Goal: Transaction & Acquisition: Purchase product/service

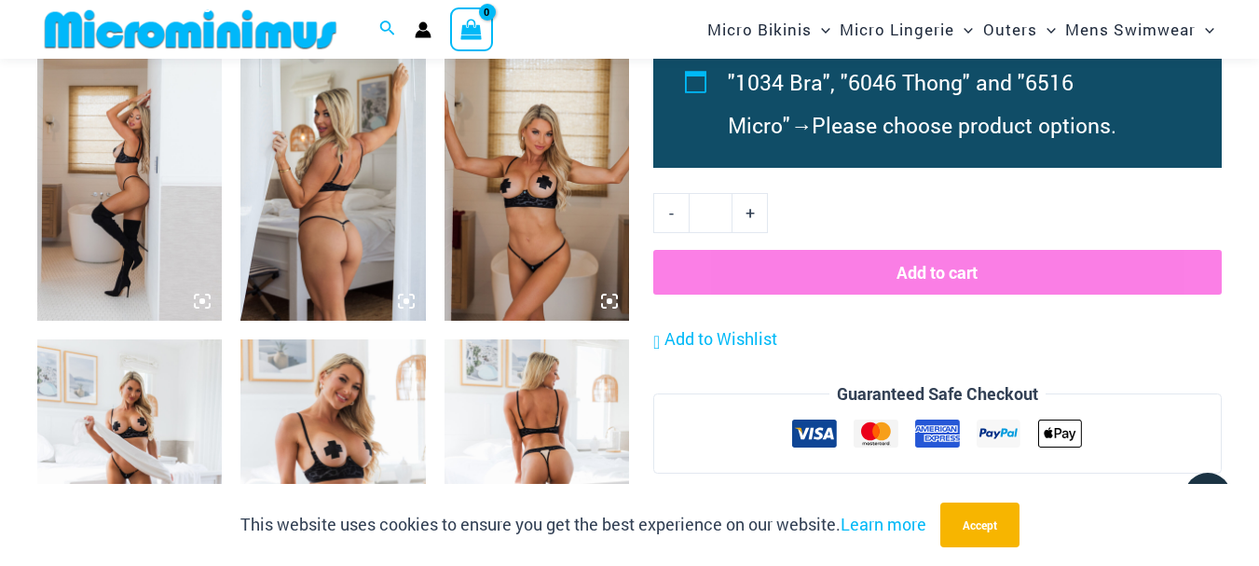
scroll to position [1427, 0]
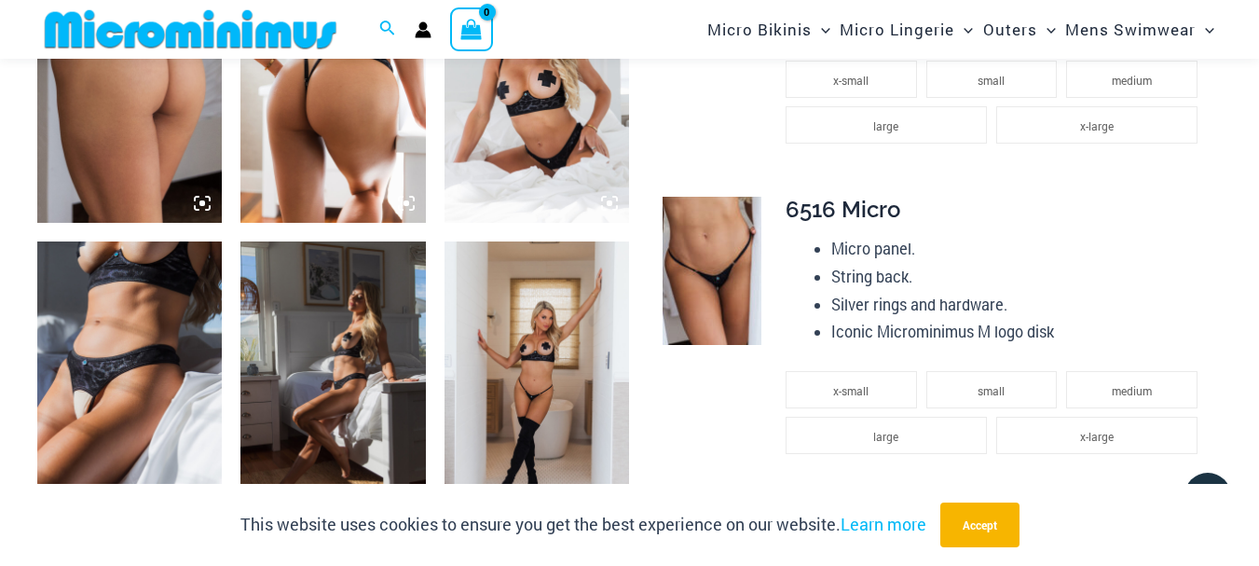
click at [58, 387] on img at bounding box center [129, 380] width 184 height 278
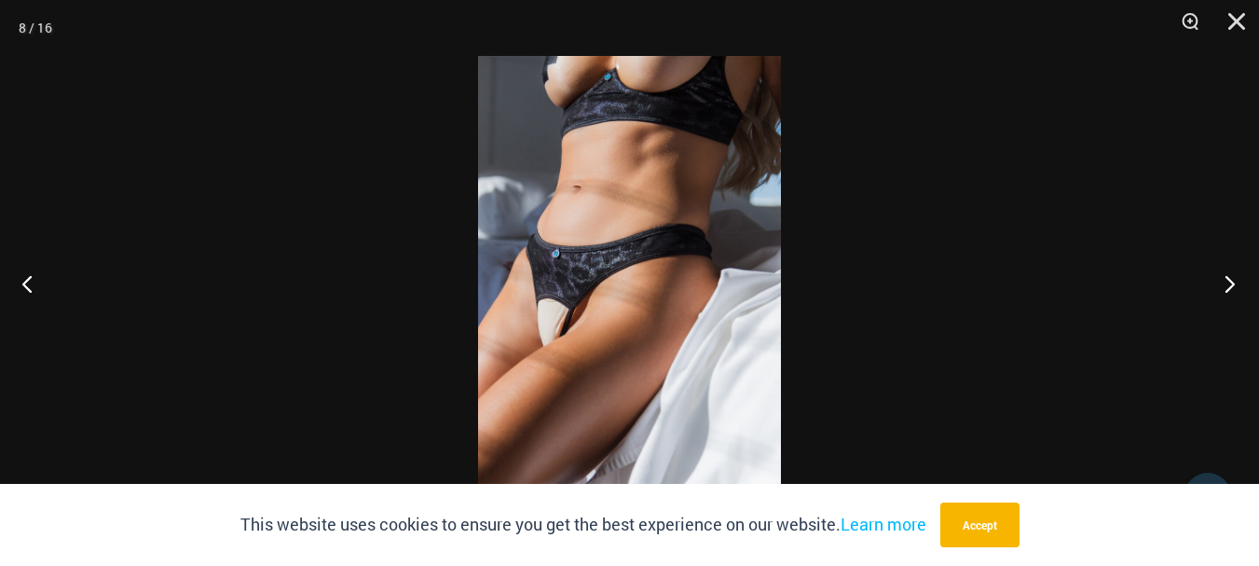
click at [1232, 282] on button "Next" at bounding box center [1224, 283] width 70 height 93
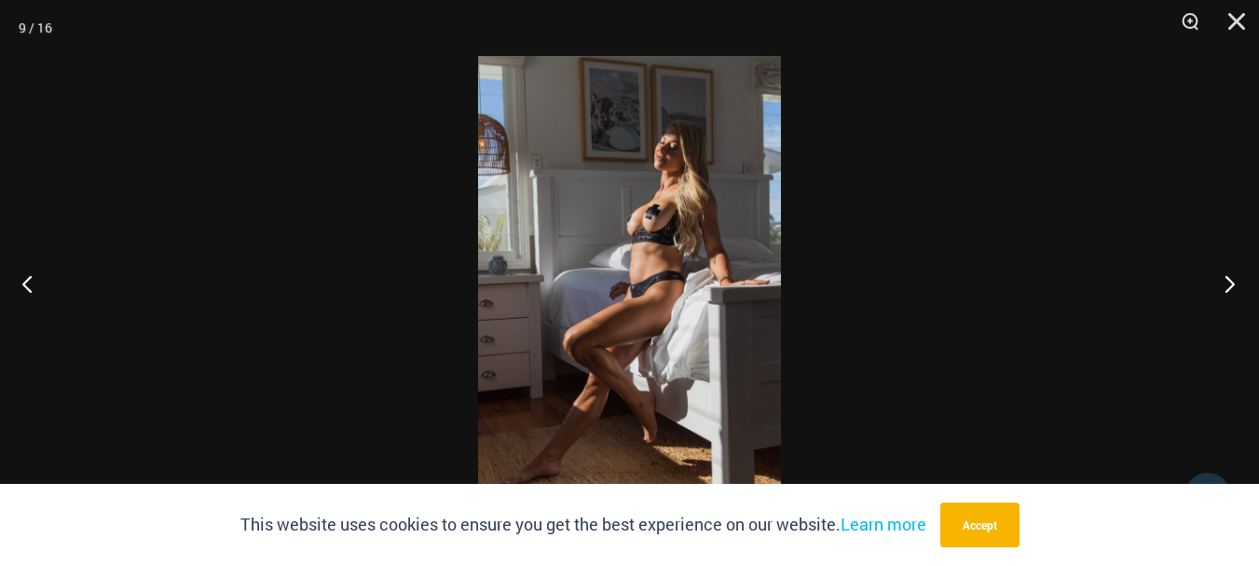
click at [1232, 282] on button "Next" at bounding box center [1224, 283] width 70 height 93
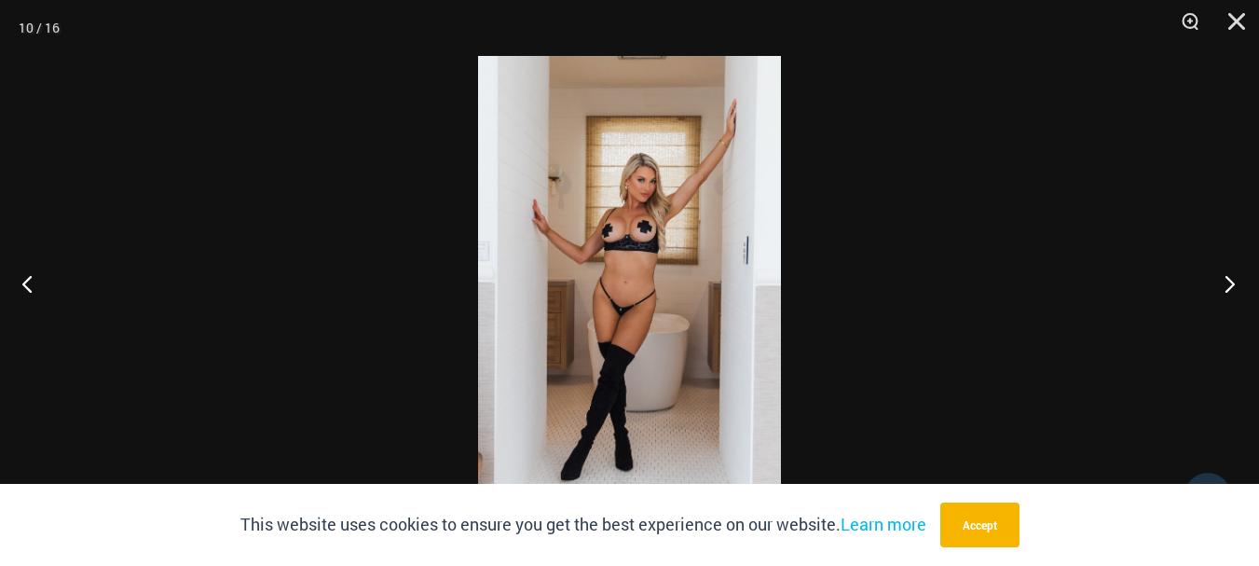
click at [1232, 282] on button "Next" at bounding box center [1224, 283] width 70 height 93
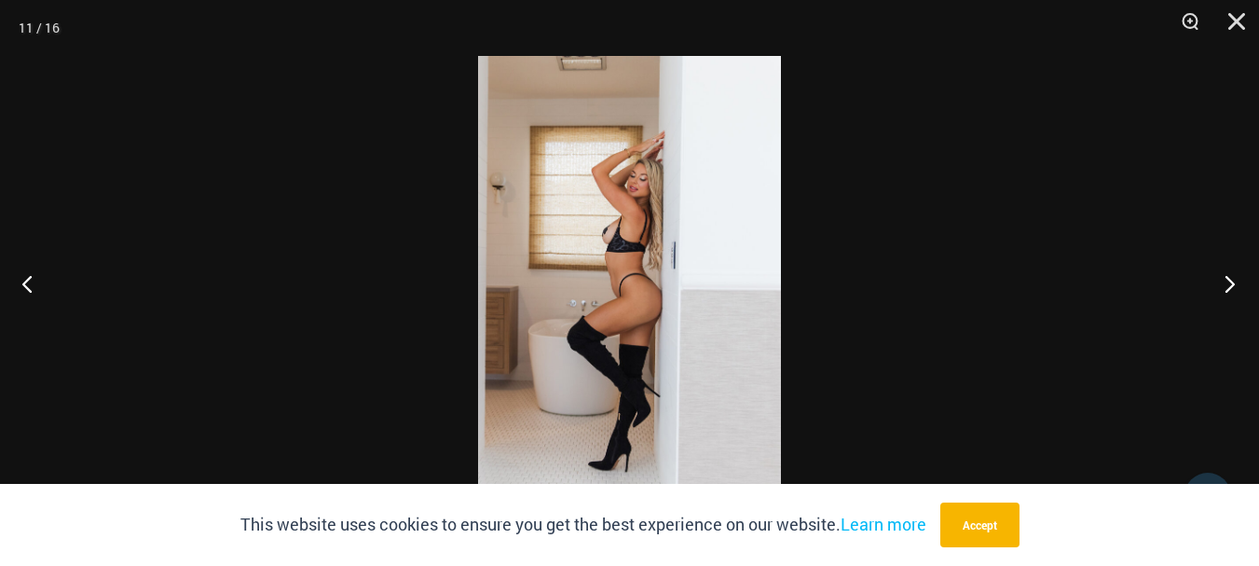
click at [1232, 282] on button "Next" at bounding box center [1224, 283] width 70 height 93
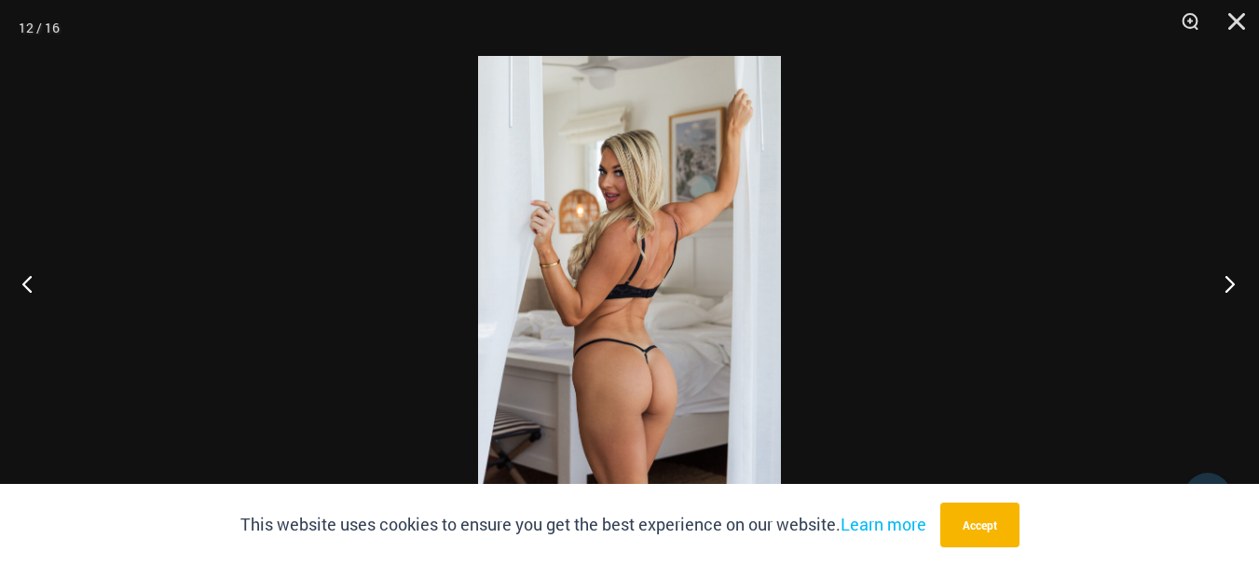
click at [1232, 282] on button "Next" at bounding box center [1224, 283] width 70 height 93
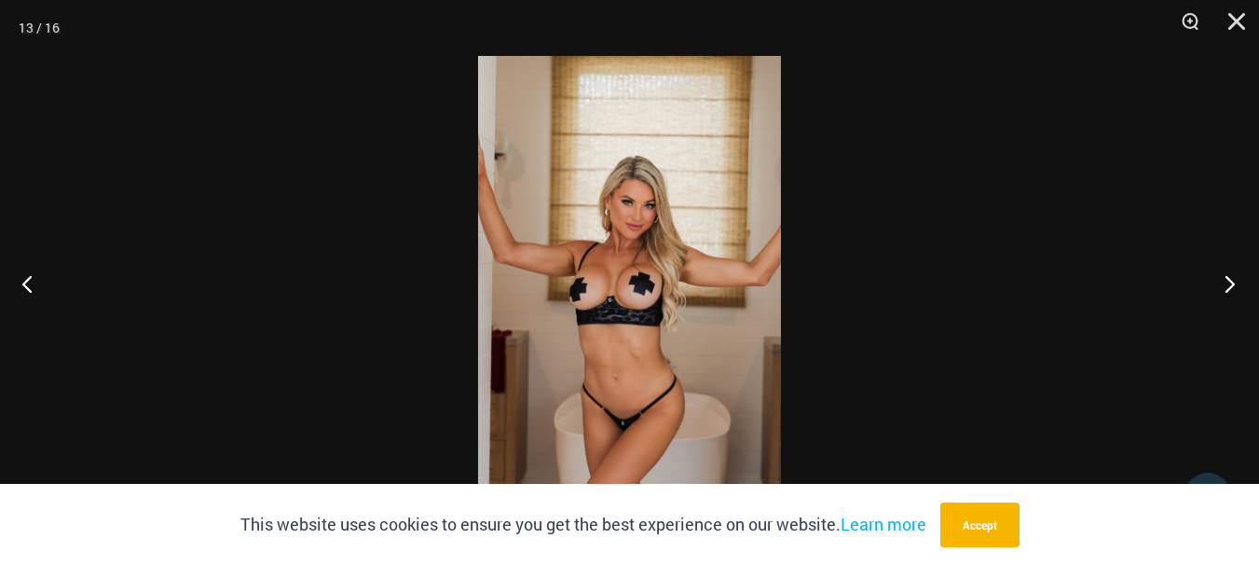
click at [1232, 282] on button "Next" at bounding box center [1224, 283] width 70 height 93
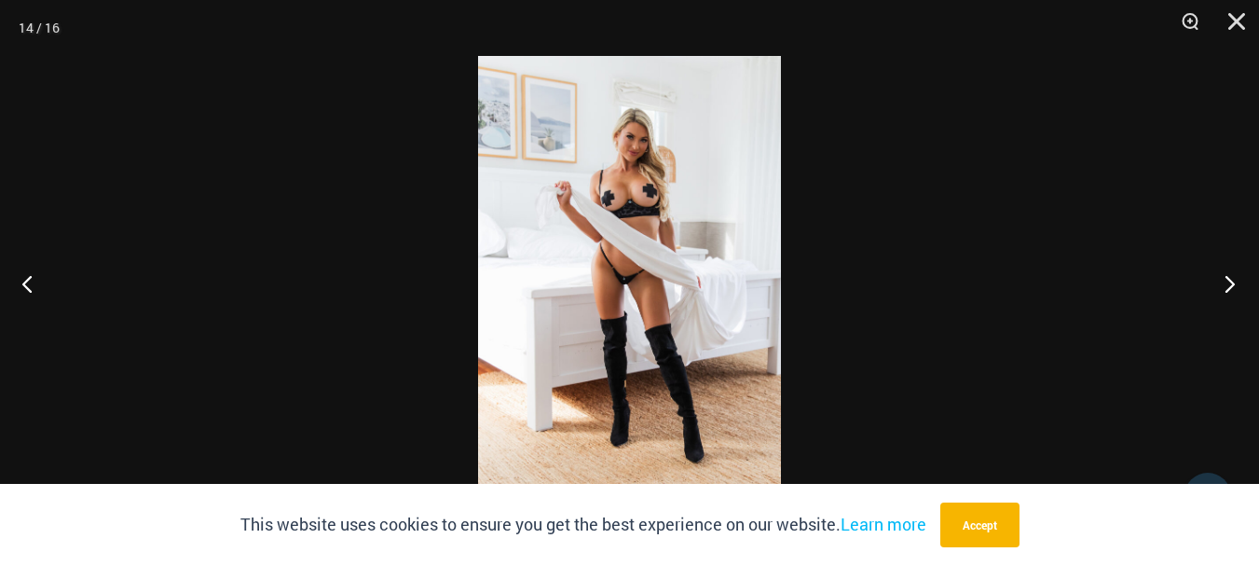
click at [1232, 282] on button "Next" at bounding box center [1224, 283] width 70 height 93
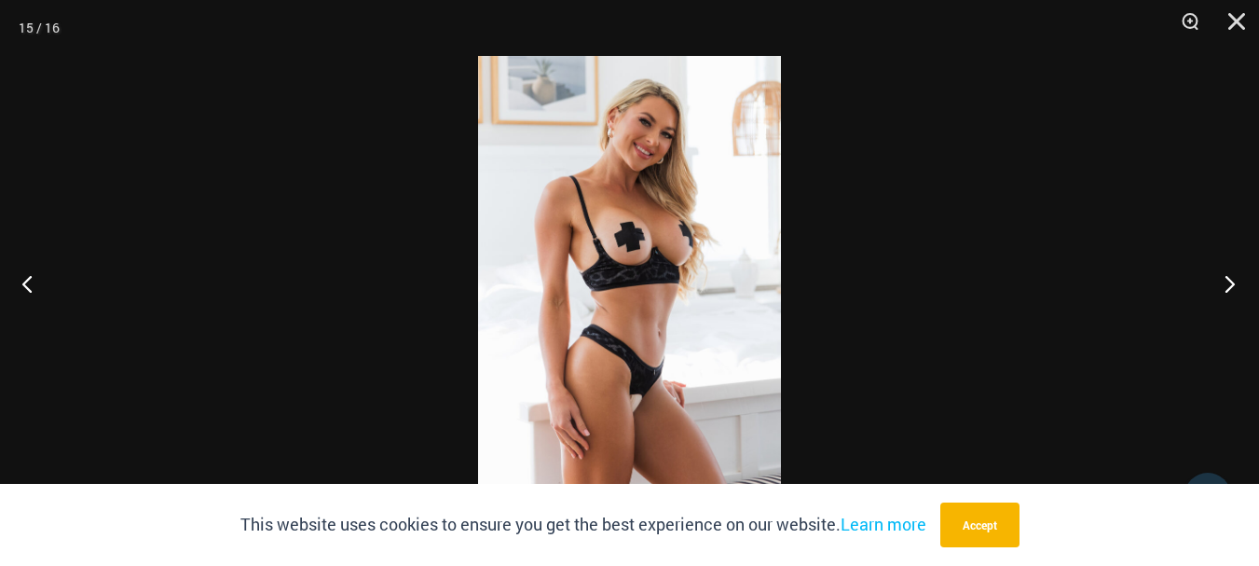
click at [1232, 282] on button "Next" at bounding box center [1224, 283] width 70 height 93
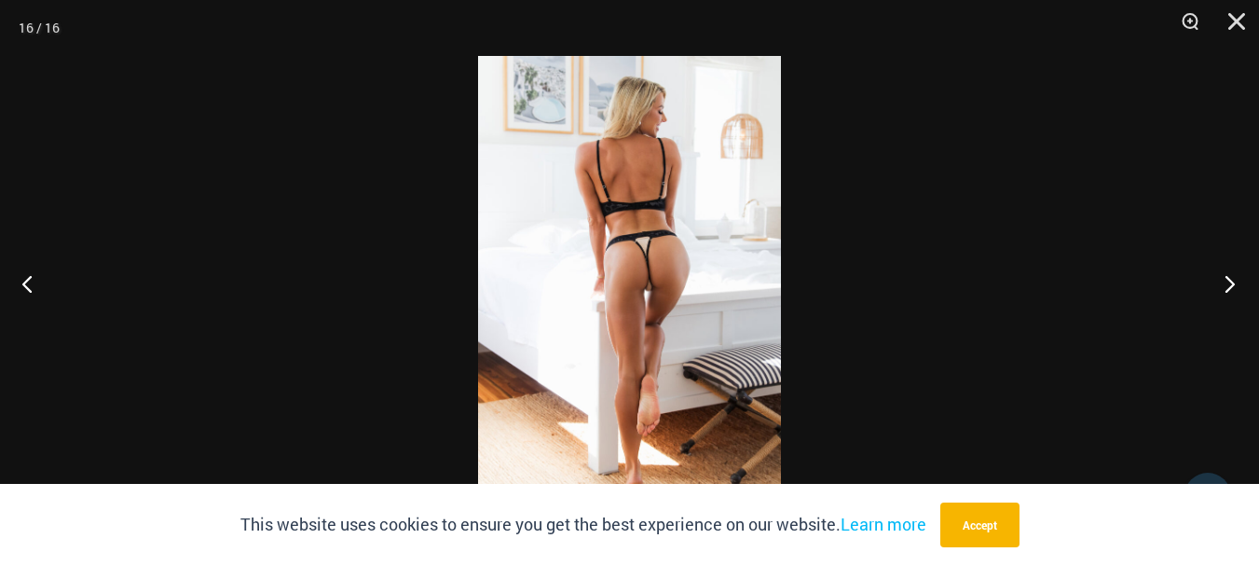
click at [1232, 282] on button "Next" at bounding box center [1224, 283] width 70 height 93
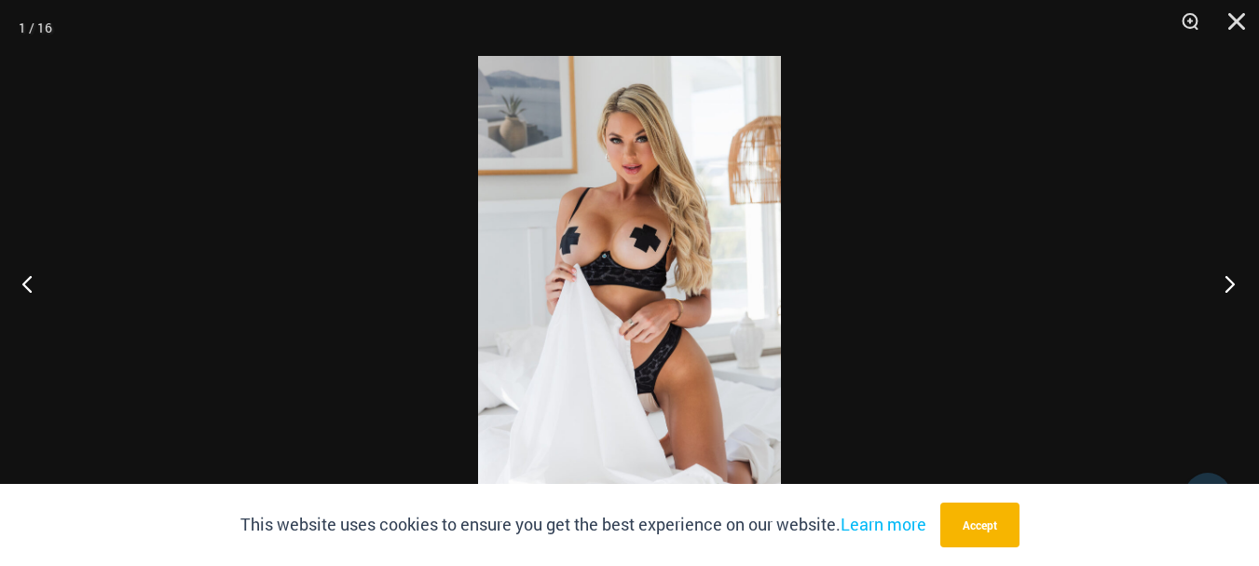
click at [1232, 282] on button "Next" at bounding box center [1224, 283] width 70 height 93
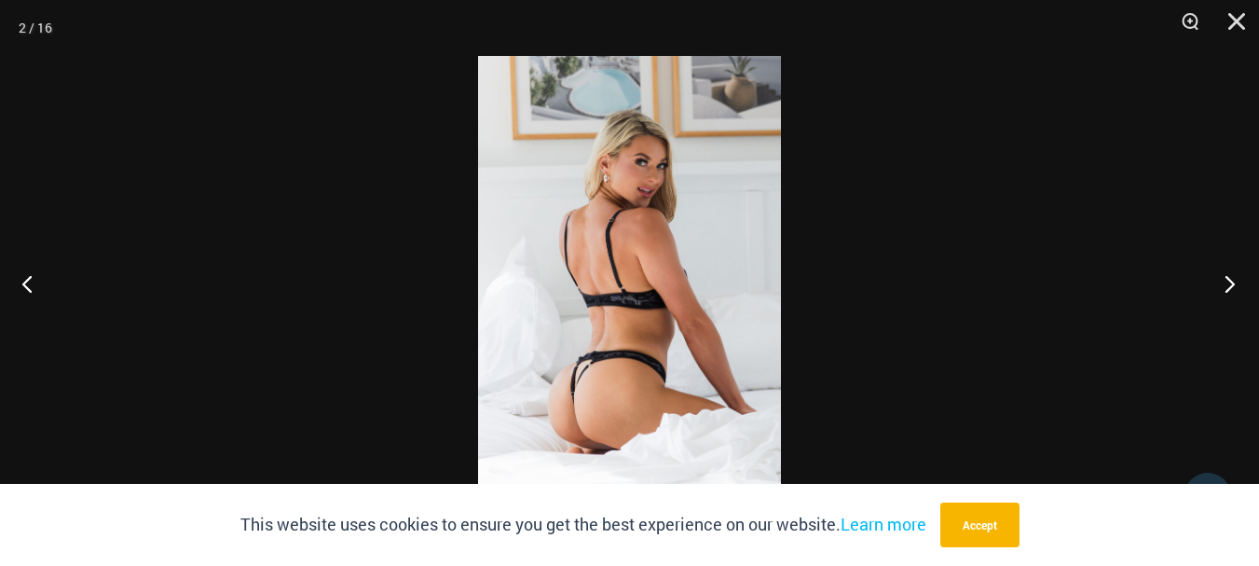
click at [1232, 282] on button "Next" at bounding box center [1224, 283] width 70 height 93
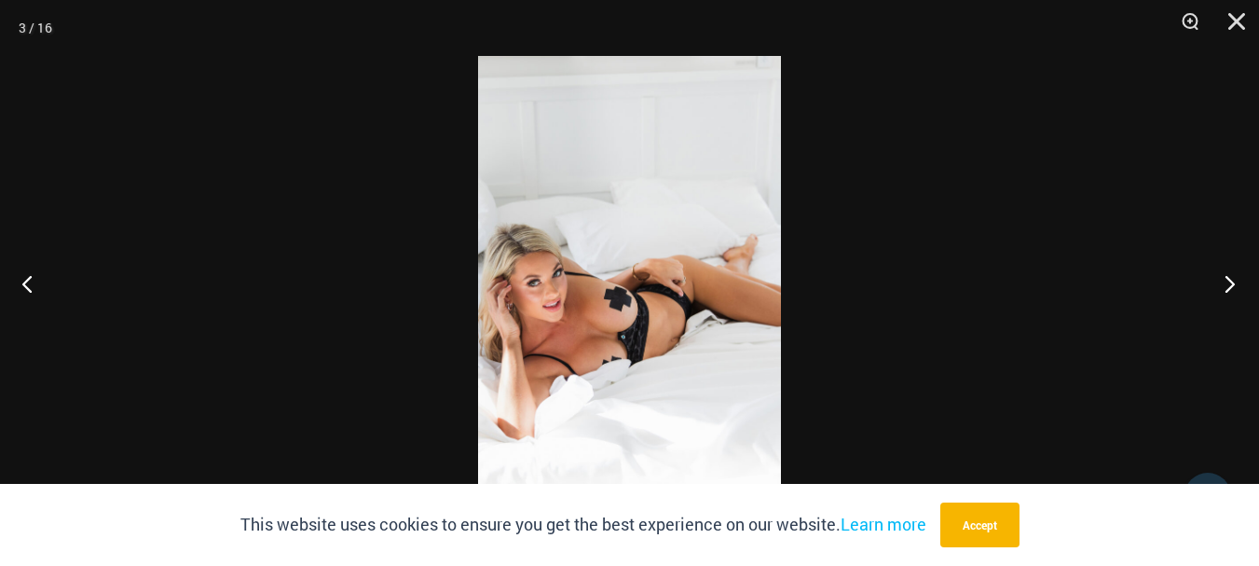
click at [1232, 282] on button "Next" at bounding box center [1224, 283] width 70 height 93
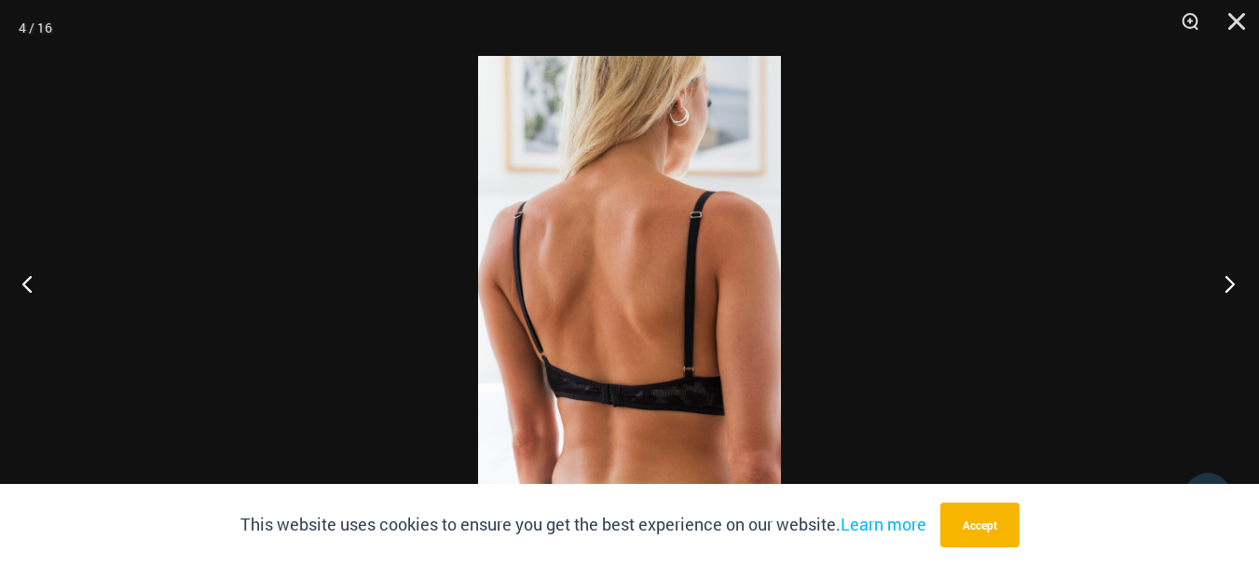
click at [1232, 282] on button "Next" at bounding box center [1224, 283] width 70 height 93
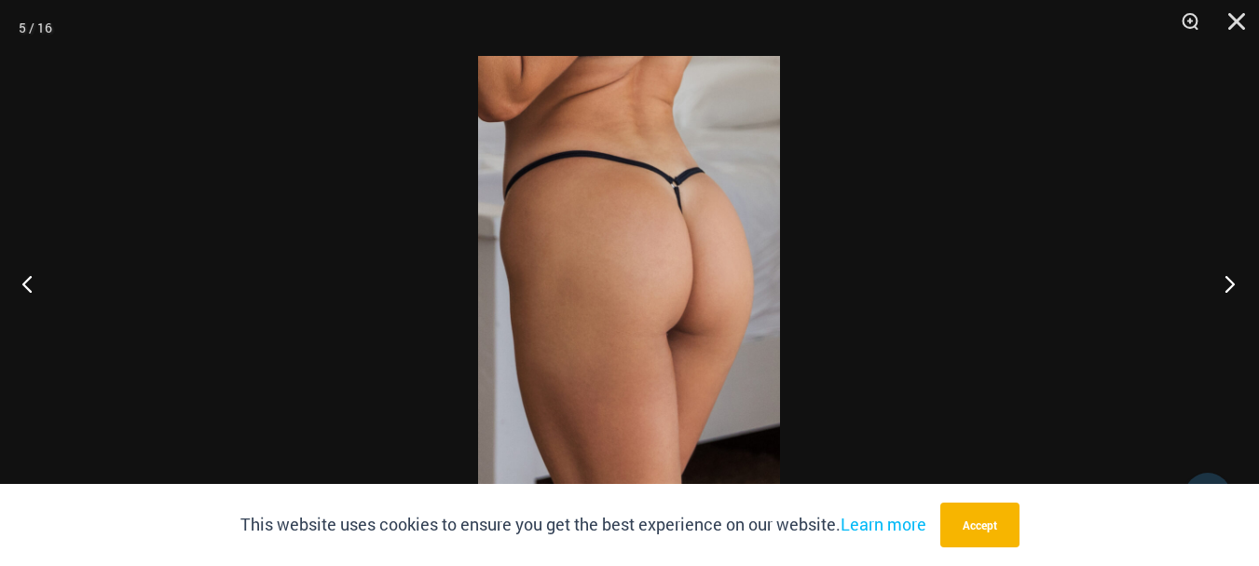
click at [1232, 282] on button "Next" at bounding box center [1224, 283] width 70 height 93
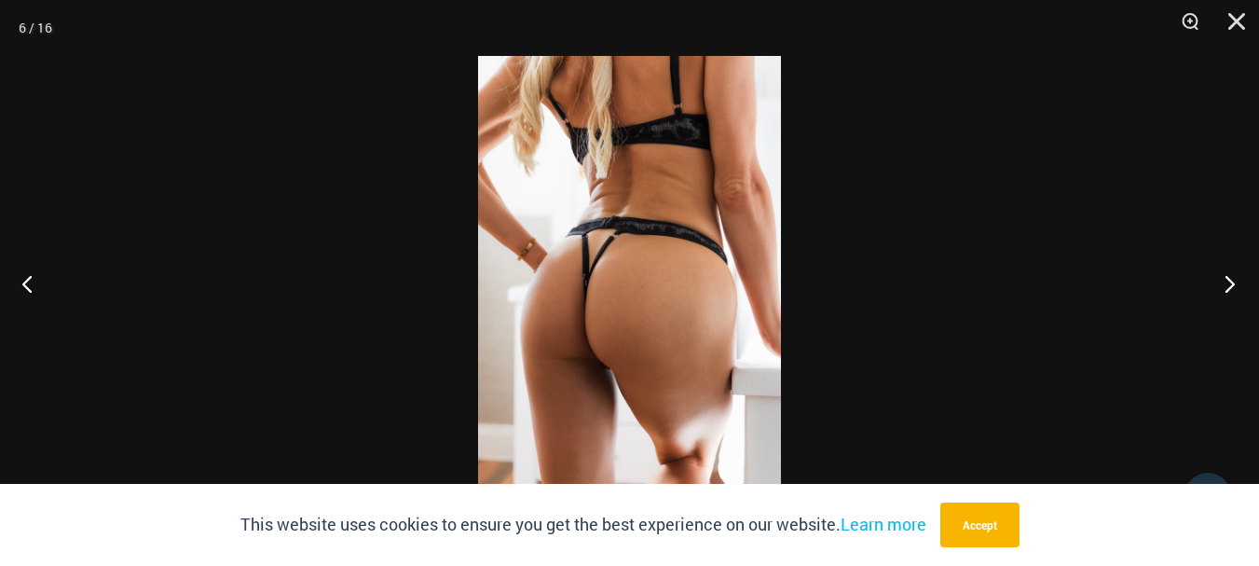
click at [1232, 282] on button "Next" at bounding box center [1224, 283] width 70 height 93
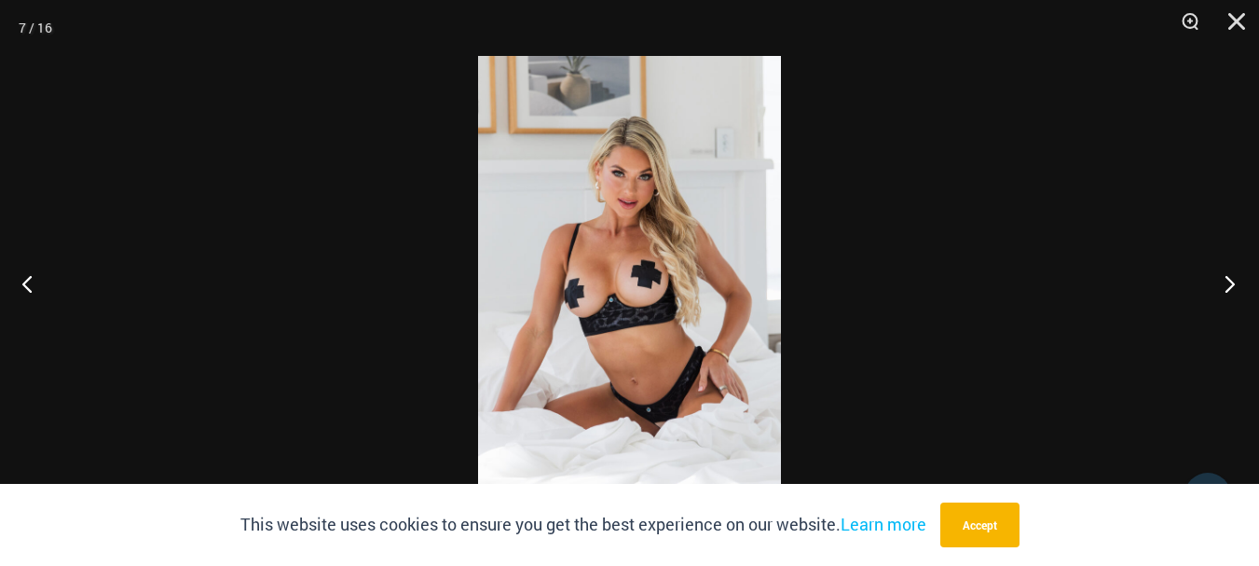
click at [1232, 282] on button "Next" at bounding box center [1224, 283] width 70 height 93
